Goal: Find specific page/section: Find specific page/section

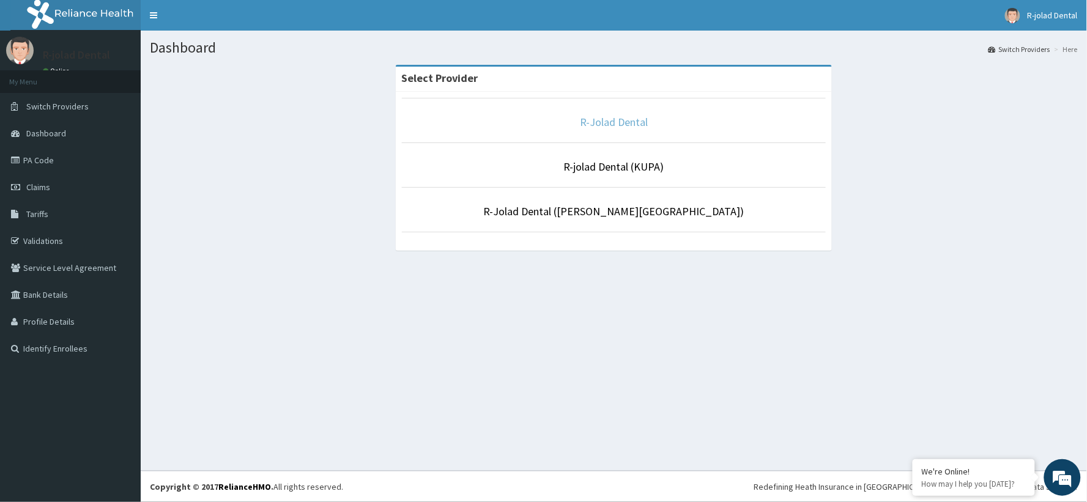
click at [608, 123] on link "R-Jolad Dental" at bounding box center [614, 122] width 68 height 14
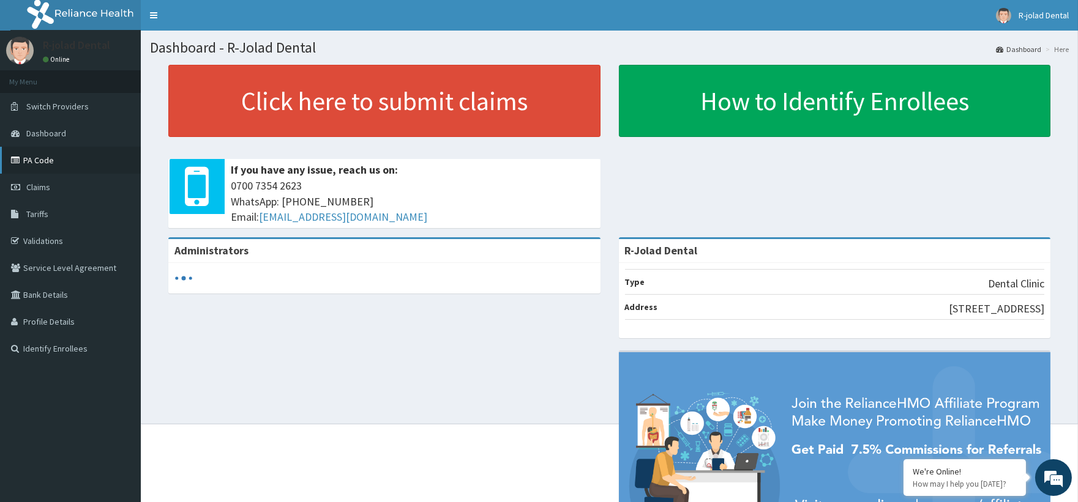
click at [40, 163] on link "PA Code" at bounding box center [70, 160] width 141 height 27
